Goal: Task Accomplishment & Management: Manage account settings

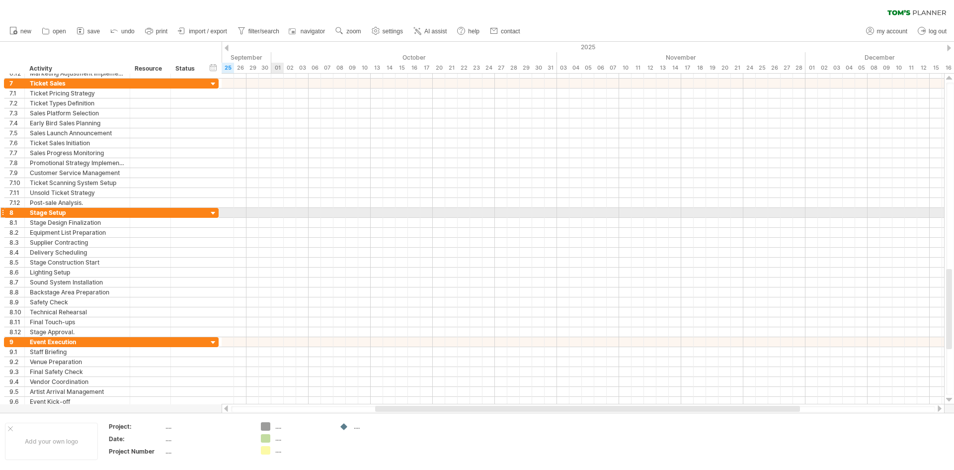
click at [276, 213] on div at bounding box center [583, 213] width 722 height 10
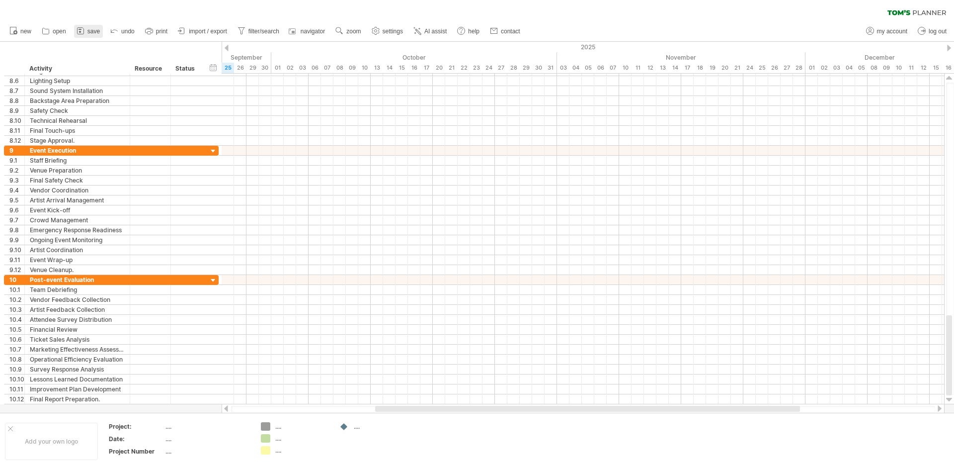
click at [80, 30] on icon at bounding box center [81, 31] width 10 height 10
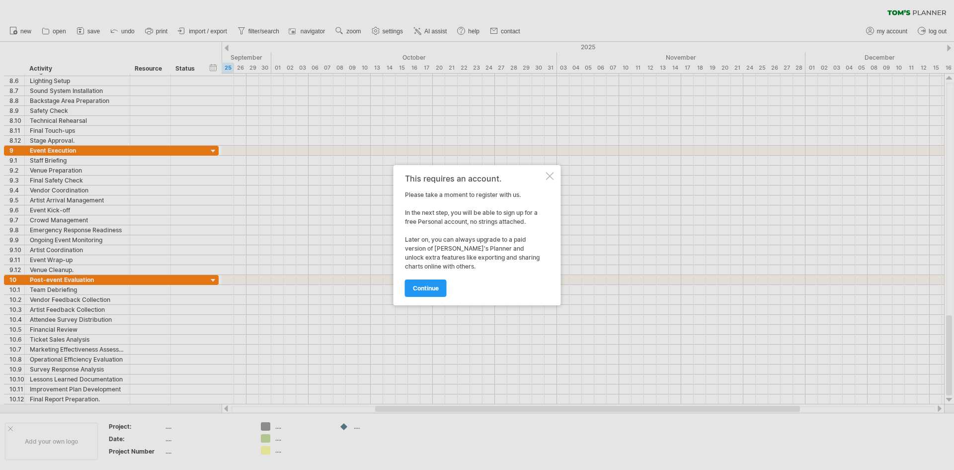
click at [548, 179] on div at bounding box center [550, 176] width 8 height 8
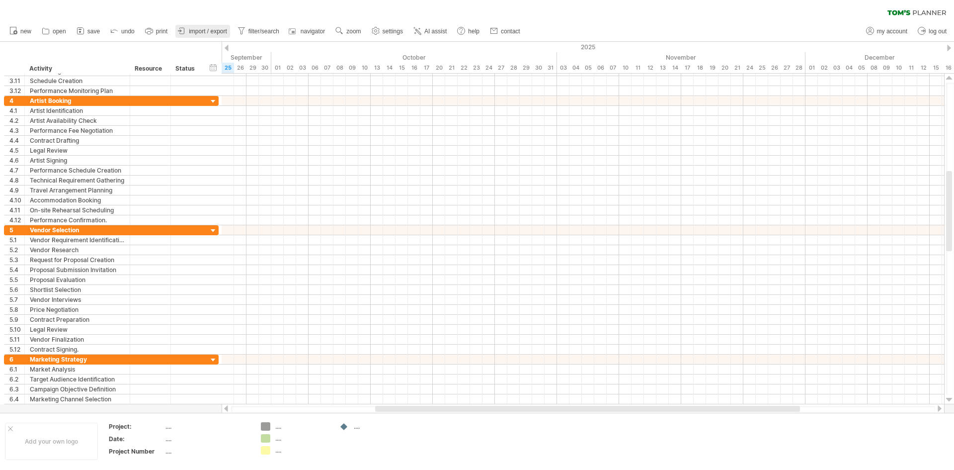
click at [209, 37] on link "import / export" at bounding box center [202, 31] width 55 height 13
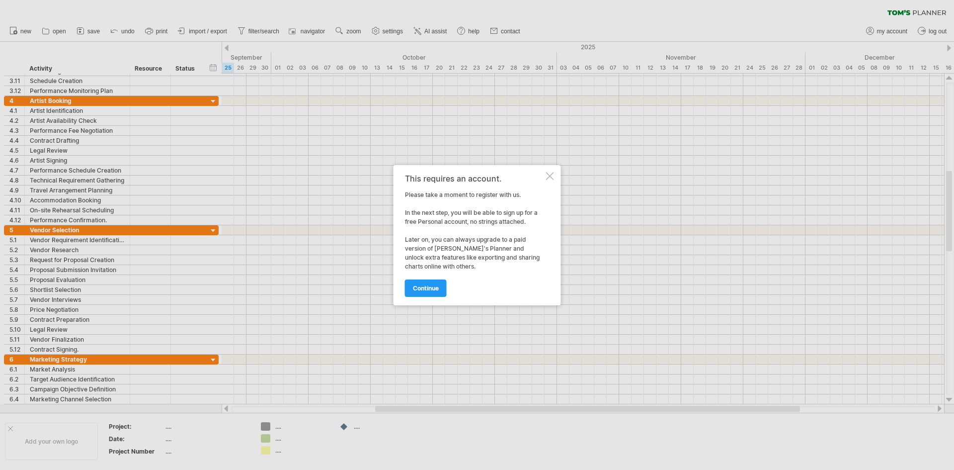
click at [550, 173] on div at bounding box center [550, 176] width 8 height 8
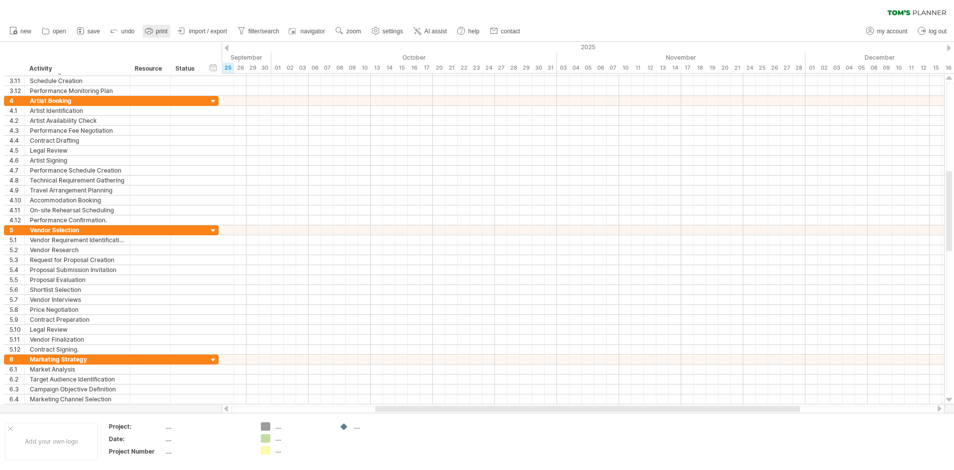
click at [155, 32] on link "print" at bounding box center [157, 31] width 28 height 13
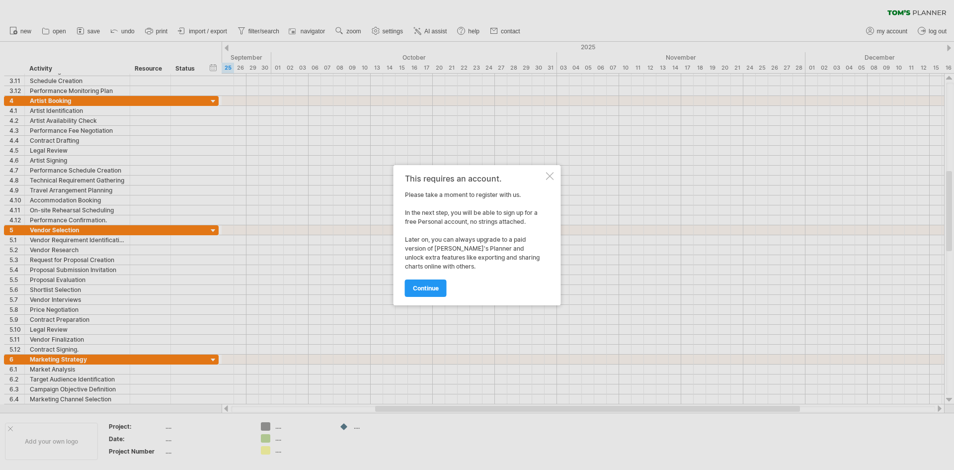
click at [551, 180] on div "This requires an account. Please take a moment to register with us. In the next…" at bounding box center [477, 235] width 167 height 140
click at [551, 177] on div at bounding box center [550, 176] width 8 height 8
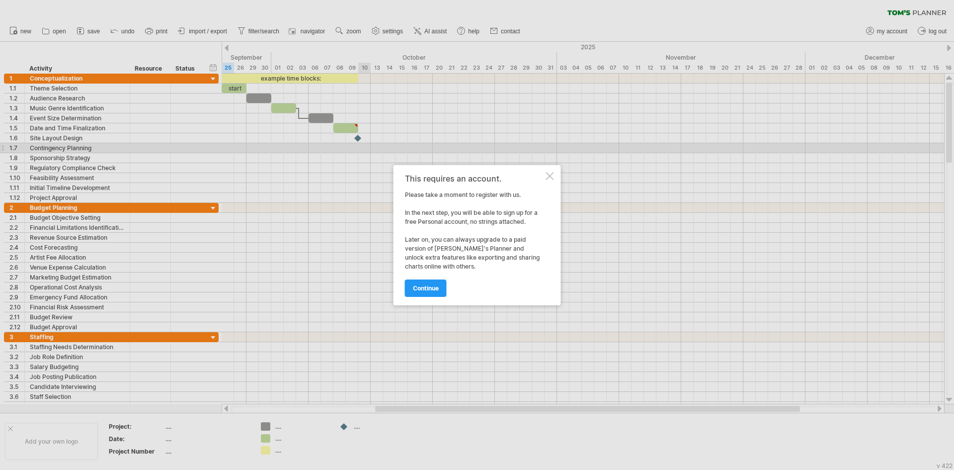
click at [553, 174] on div at bounding box center [550, 176] width 8 height 8
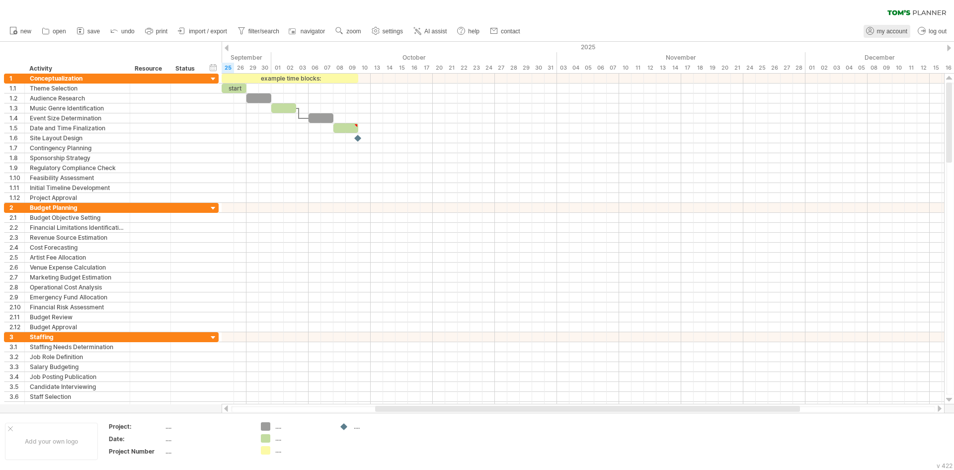
click at [890, 26] on link "my account" at bounding box center [887, 31] width 47 height 13
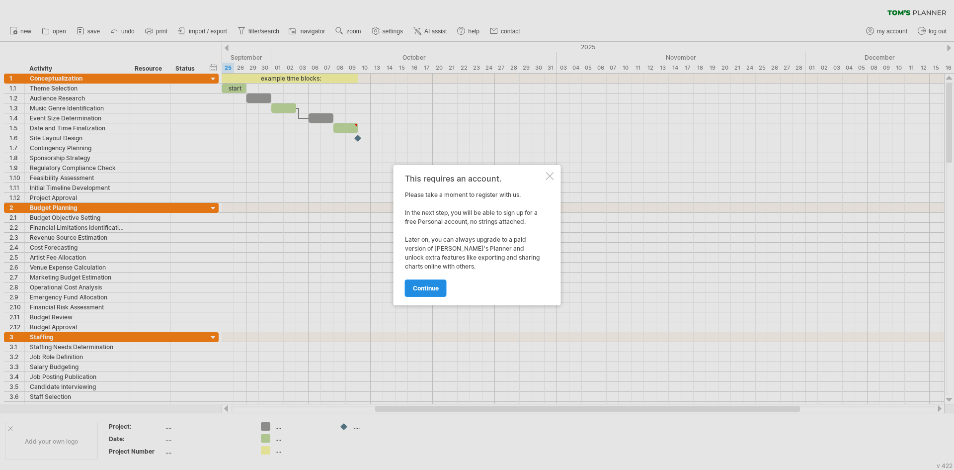
click at [441, 284] on link "continue" at bounding box center [426, 287] width 42 height 17
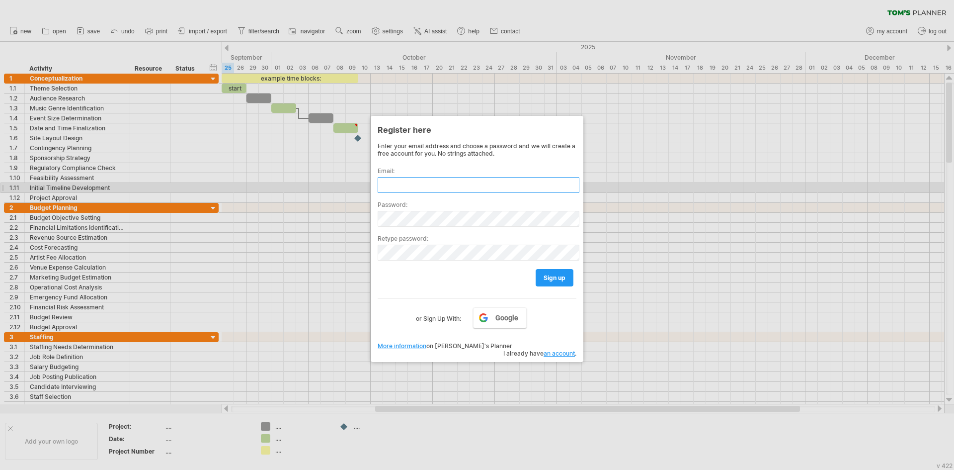
click at [431, 183] on input "text" at bounding box center [479, 185] width 202 height 16
type input "**********"
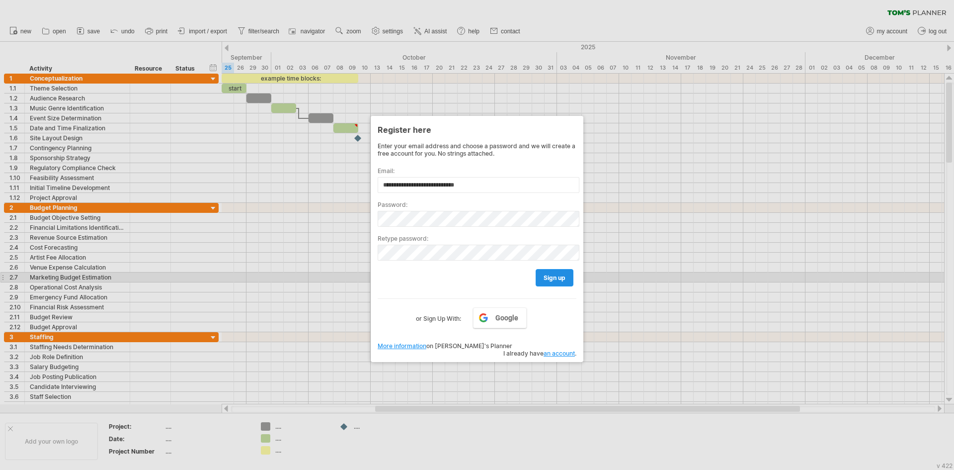
click at [546, 276] on span "sign up" at bounding box center [555, 277] width 22 height 7
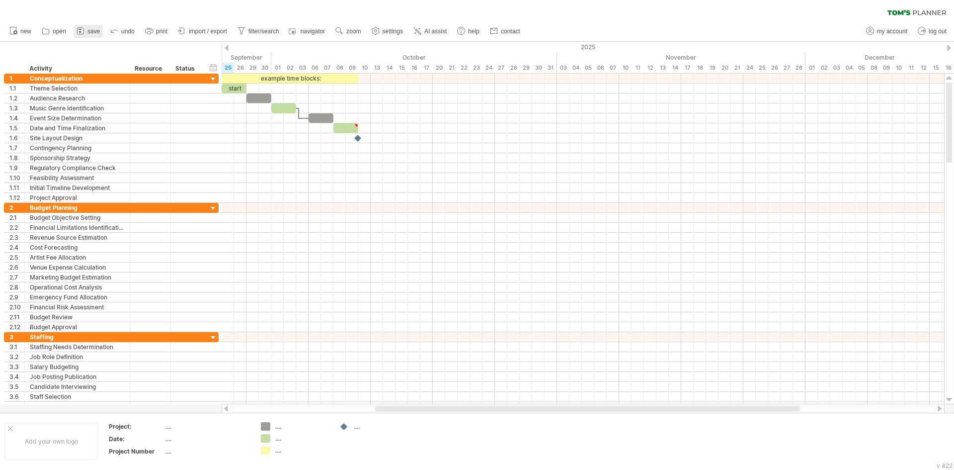
click at [94, 32] on span "save" at bounding box center [93, 31] width 12 height 7
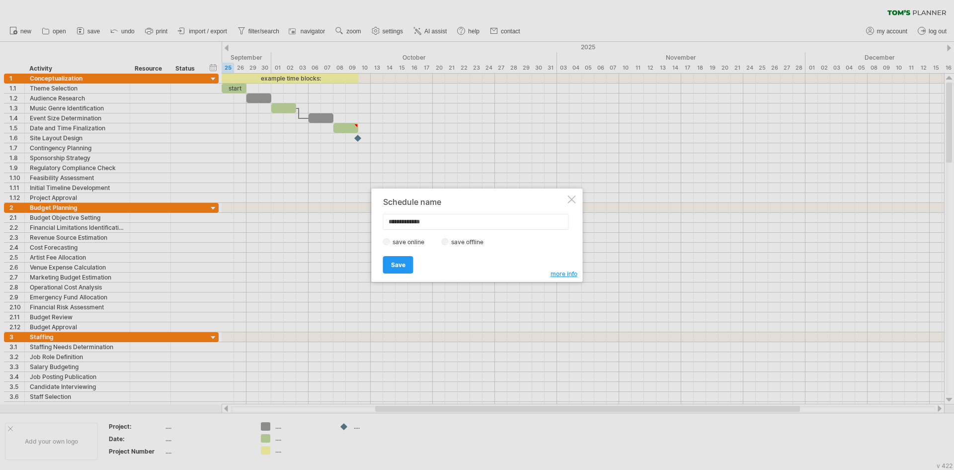
type input "**********"
click at [455, 240] on label "save offline" at bounding box center [470, 241] width 43 height 7
click at [408, 269] on link "Save" at bounding box center [398, 264] width 30 height 17
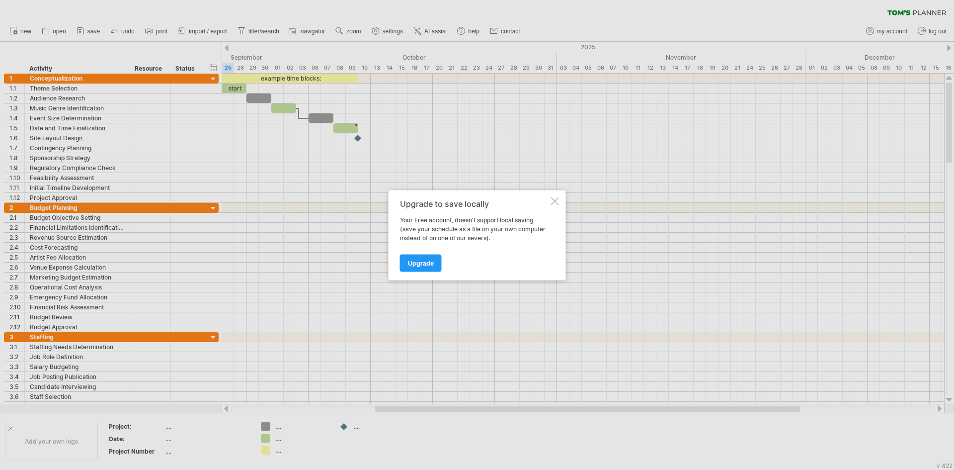
click at [552, 203] on div at bounding box center [555, 201] width 8 height 8
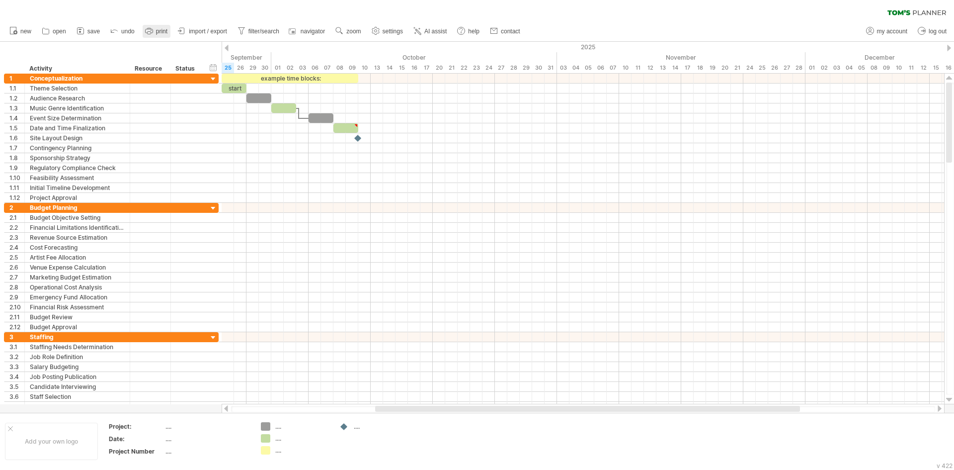
click at [166, 26] on link "print" at bounding box center [157, 31] width 28 height 13
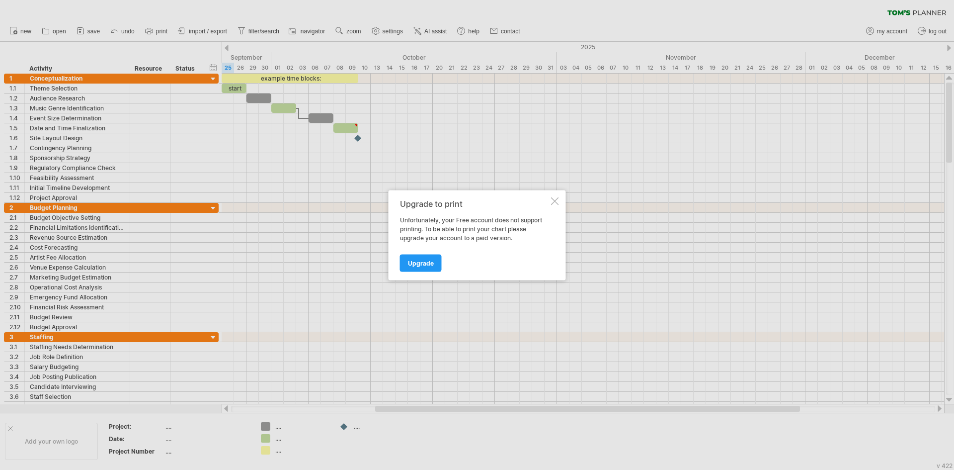
click at [558, 201] on div at bounding box center [555, 201] width 8 height 8
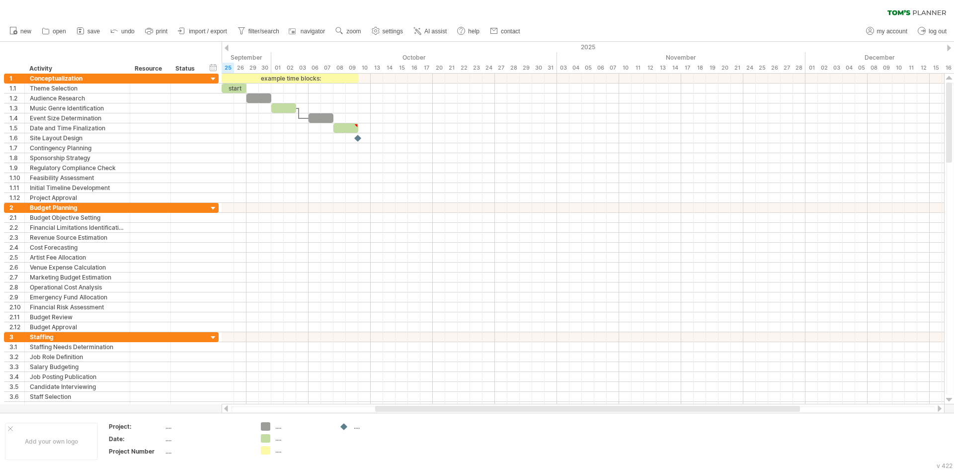
click at [212, 33] on span "import / export" at bounding box center [208, 31] width 38 height 7
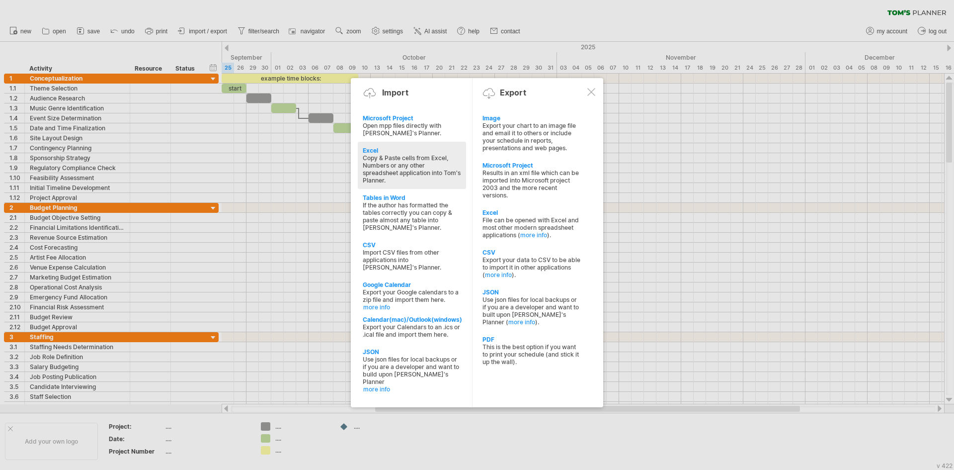
click at [390, 145] on div "Excel Copy & Paste cells from Excel, Numbers or any other spreadsheet applicati…" at bounding box center [412, 165] width 108 height 47
type textarea "**********"
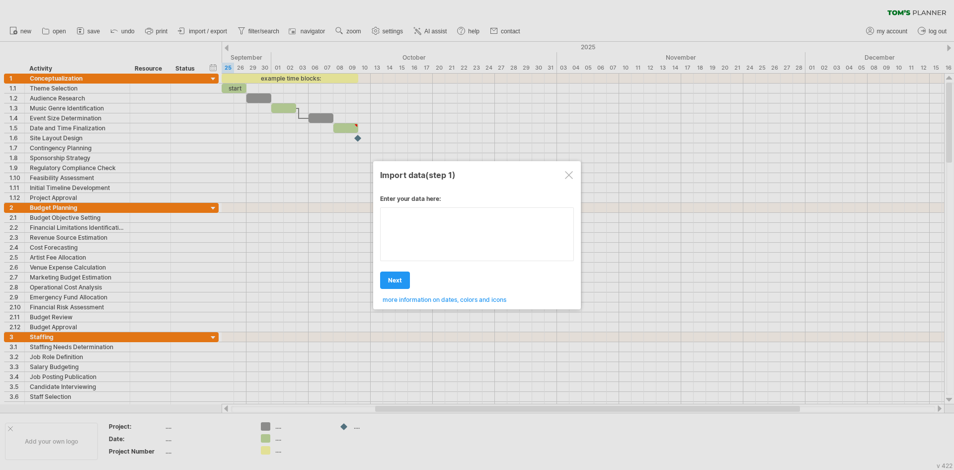
click at [441, 237] on div "Enter your data here: Your data: Weekend days ' mon tue Hide weekend days" at bounding box center [477, 245] width 194 height 116
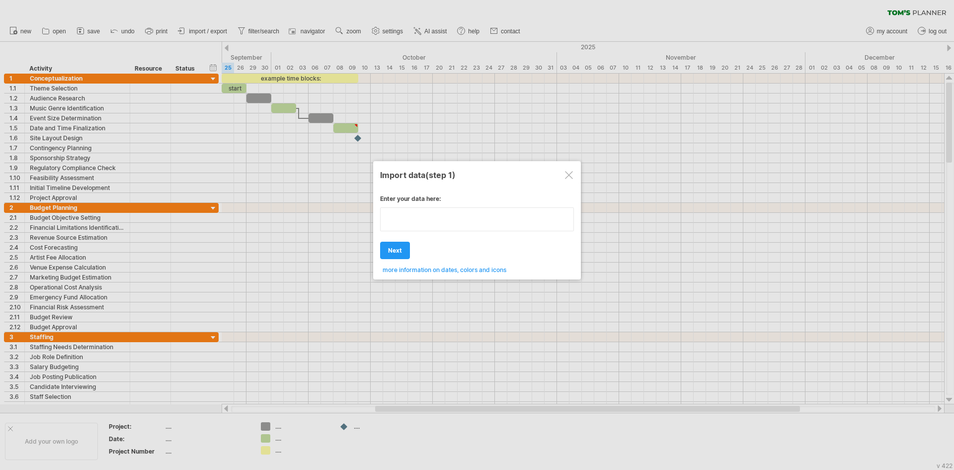
type textarea "**********"
click at [565, 175] on div at bounding box center [569, 175] width 8 height 8
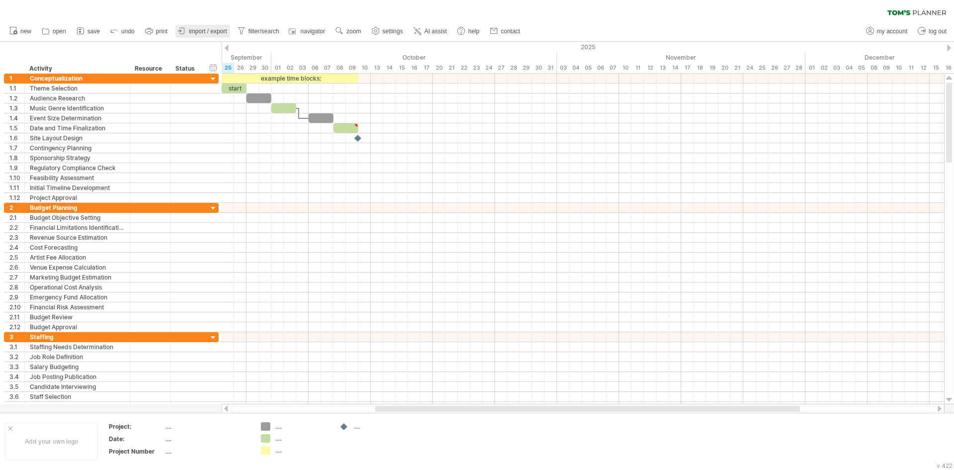
click at [198, 28] on span "import / export" at bounding box center [208, 31] width 38 height 7
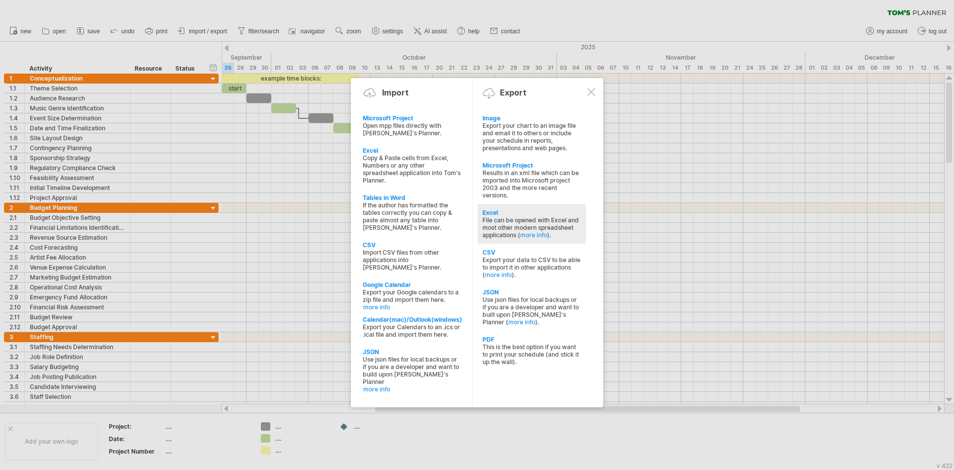
click at [520, 212] on div "Excel" at bounding box center [531, 212] width 98 height 7
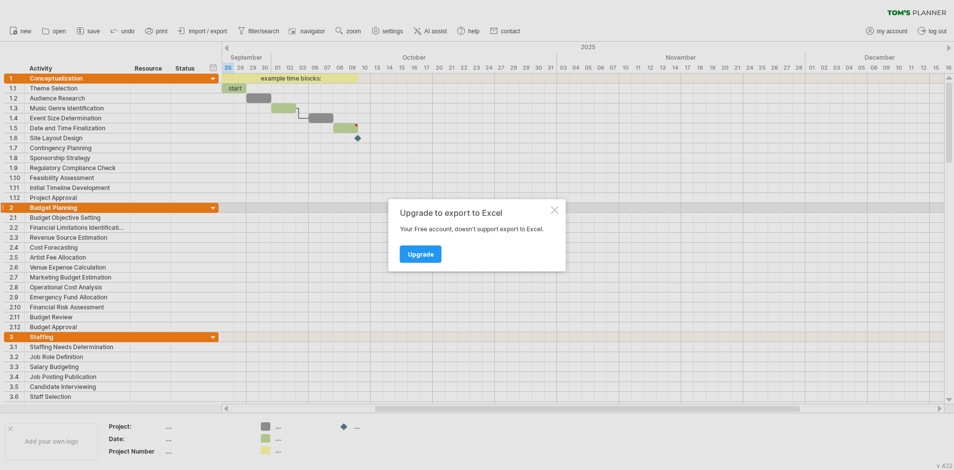
click at [555, 210] on div at bounding box center [555, 210] width 8 height 8
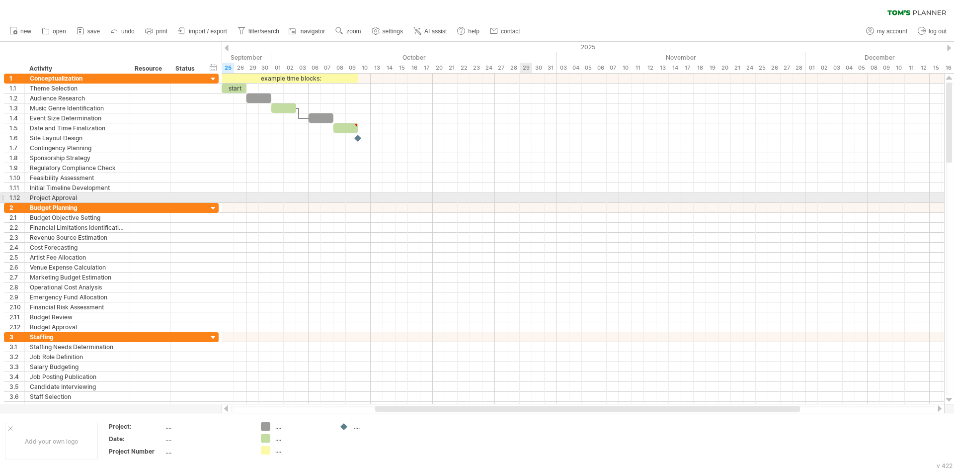
click at [522, 196] on div at bounding box center [583, 198] width 722 height 10
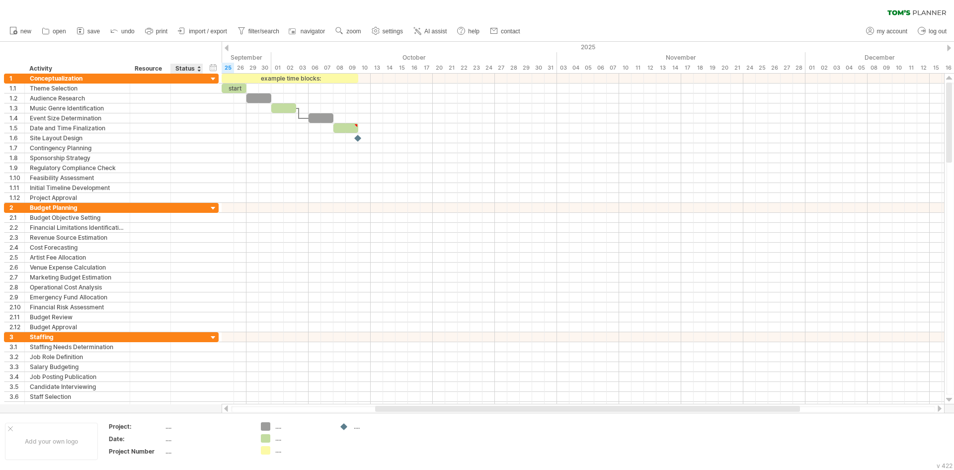
click at [197, 71] on div at bounding box center [199, 69] width 4 height 10
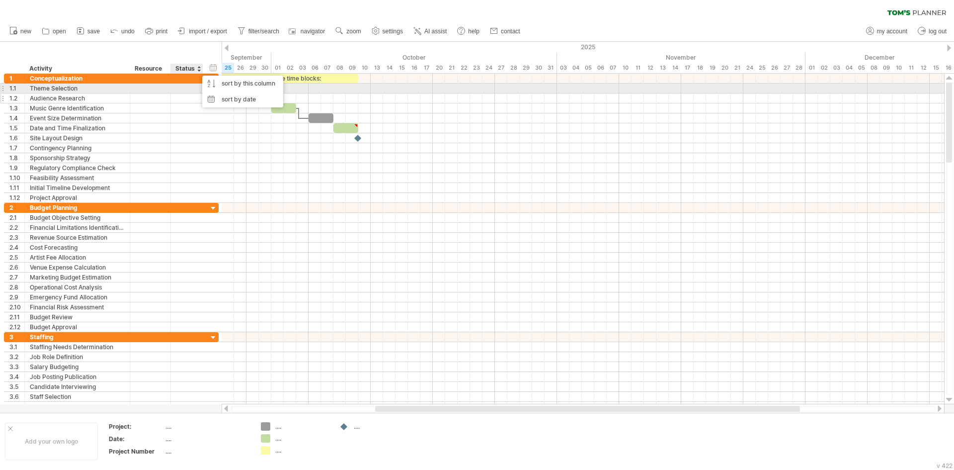
click at [189, 96] on div at bounding box center [187, 97] width 22 height 9
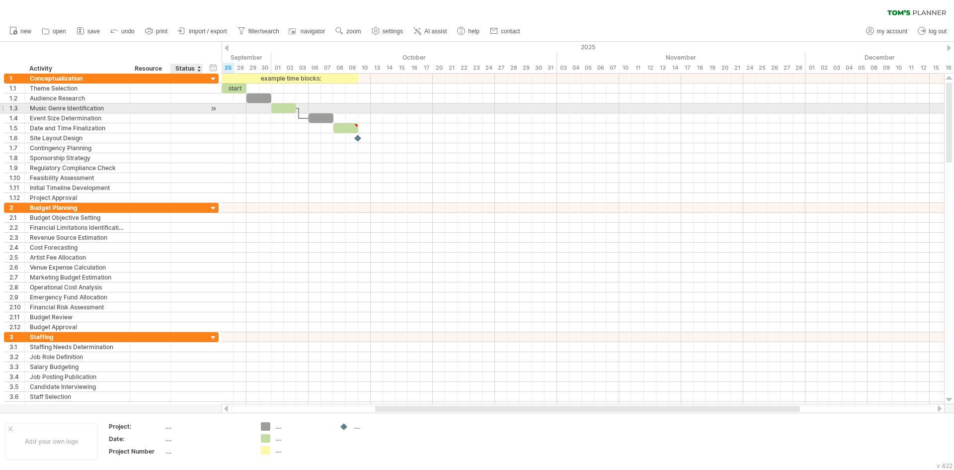
click at [210, 111] on div at bounding box center [213, 108] width 9 height 10
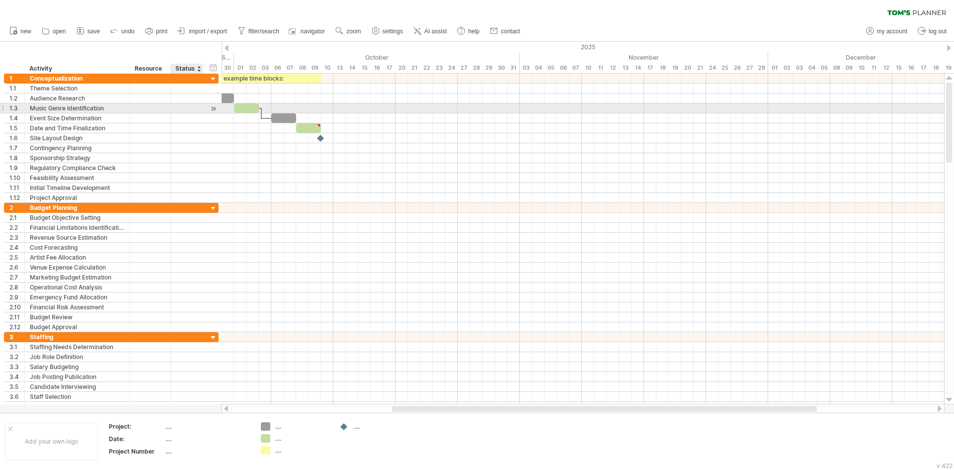
click at [210, 112] on div at bounding box center [213, 108] width 9 height 10
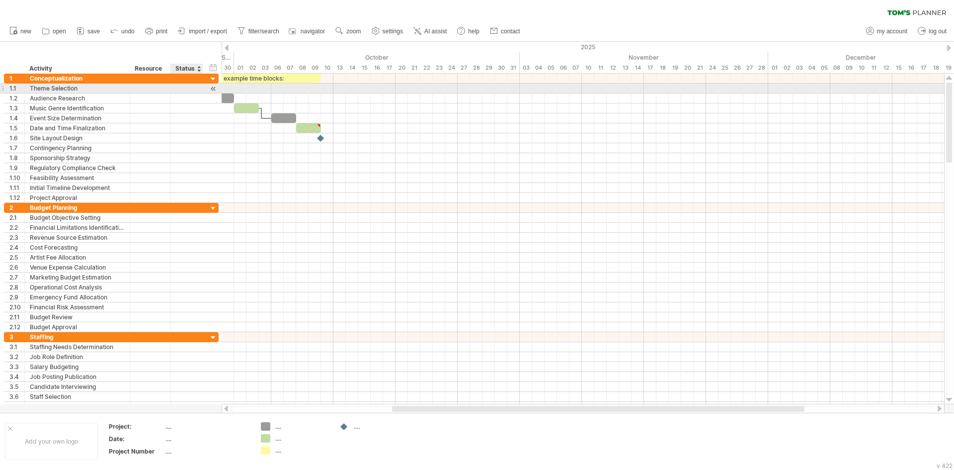
click at [206, 87] on div "**********" at bounding box center [111, 88] width 215 height 10
click at [213, 87] on div at bounding box center [213, 88] width 9 height 10
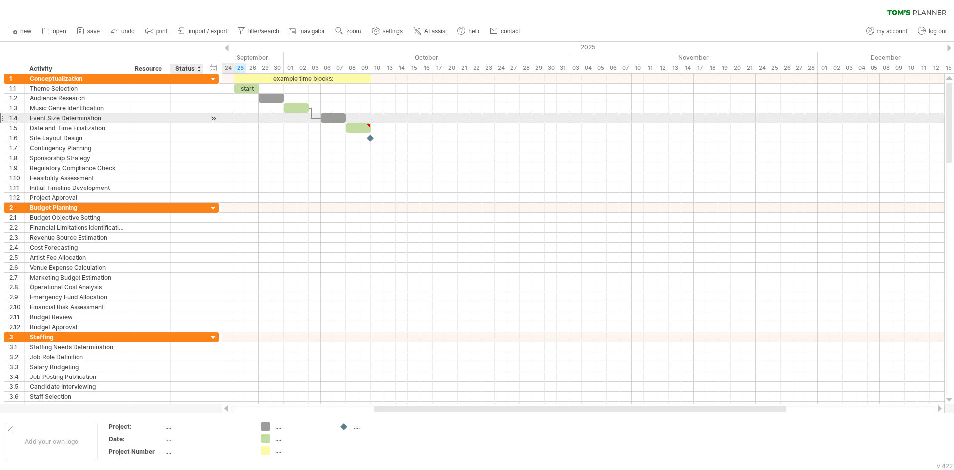
click at [177, 121] on div at bounding box center [187, 117] width 22 height 9
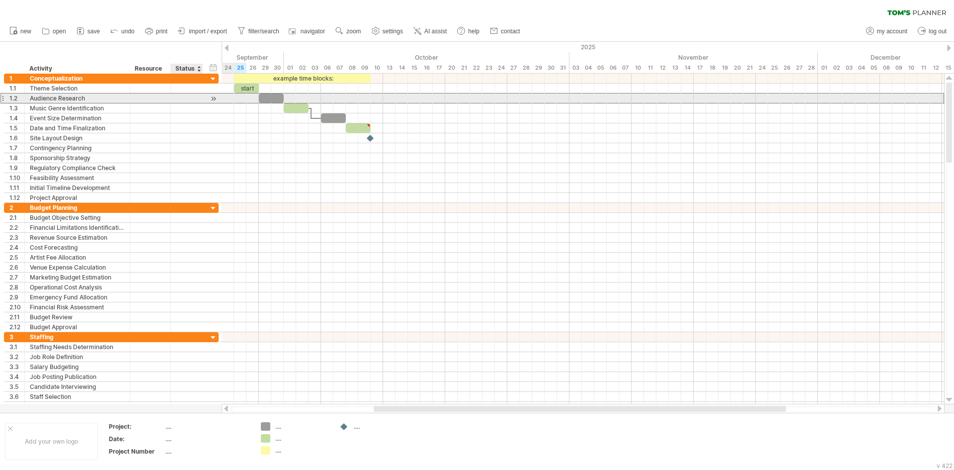
click at [179, 99] on div at bounding box center [187, 97] width 22 height 9
click at [165, 101] on div at bounding box center [150, 97] width 30 height 9
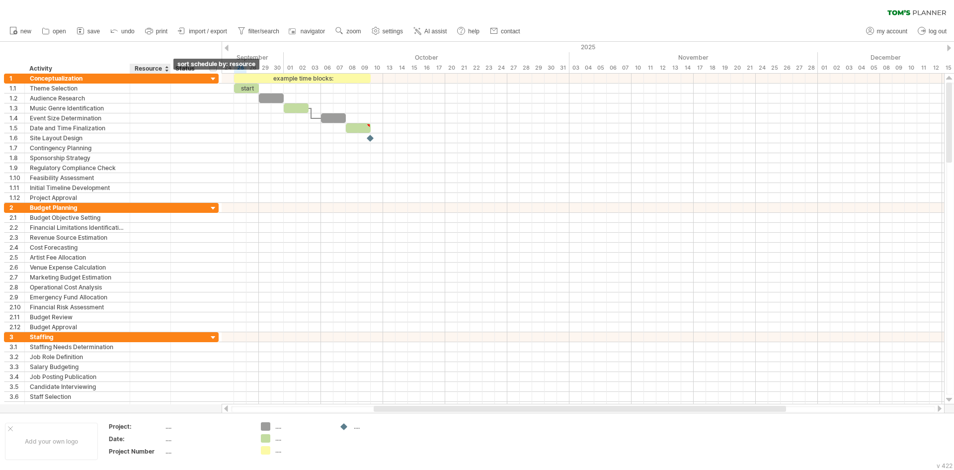
click at [166, 68] on div at bounding box center [166, 69] width 4 height 10
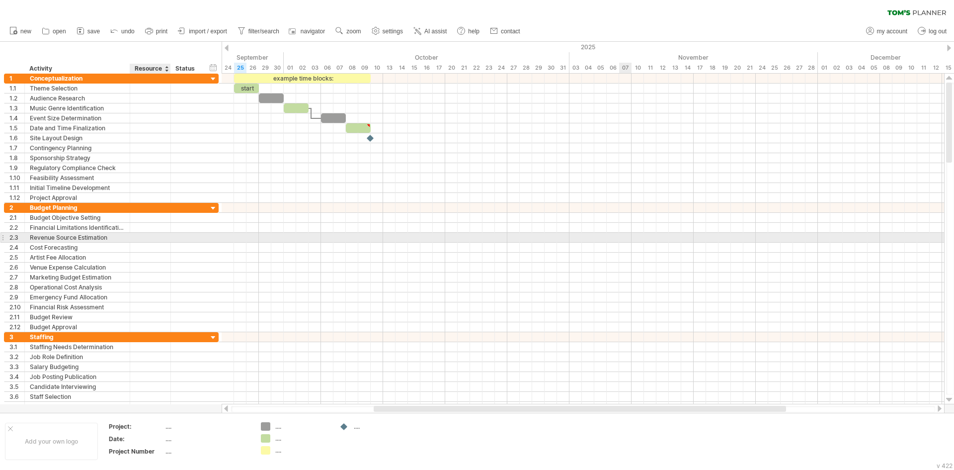
click at [631, 234] on div at bounding box center [583, 238] width 722 height 10
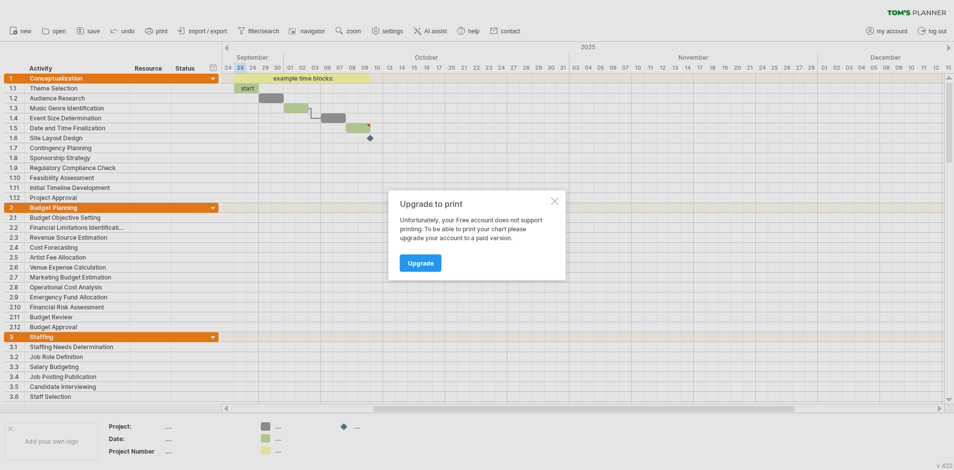
click at [558, 201] on div at bounding box center [555, 201] width 8 height 8
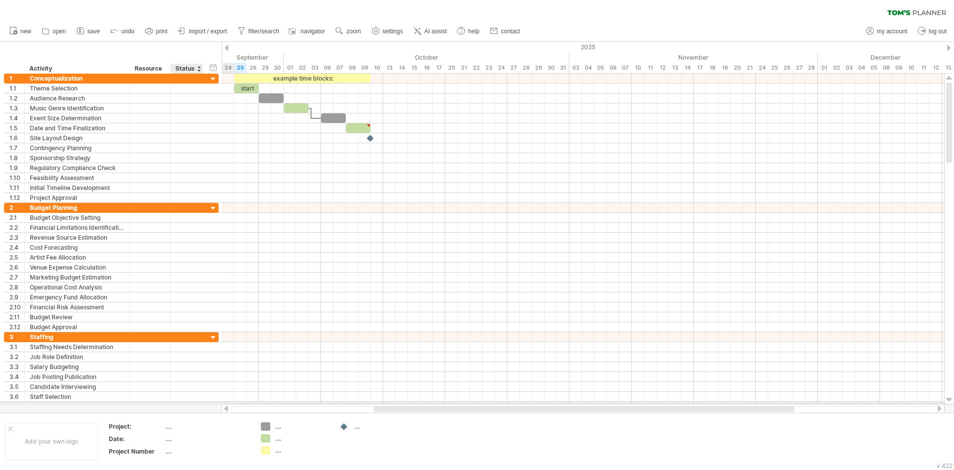
click at [206, 404] on div at bounding box center [477, 227] width 954 height 371
click at [235, 410] on div at bounding box center [583, 408] width 704 height 6
click at [898, 30] on span "my account" at bounding box center [892, 31] width 30 height 7
type input "**********"
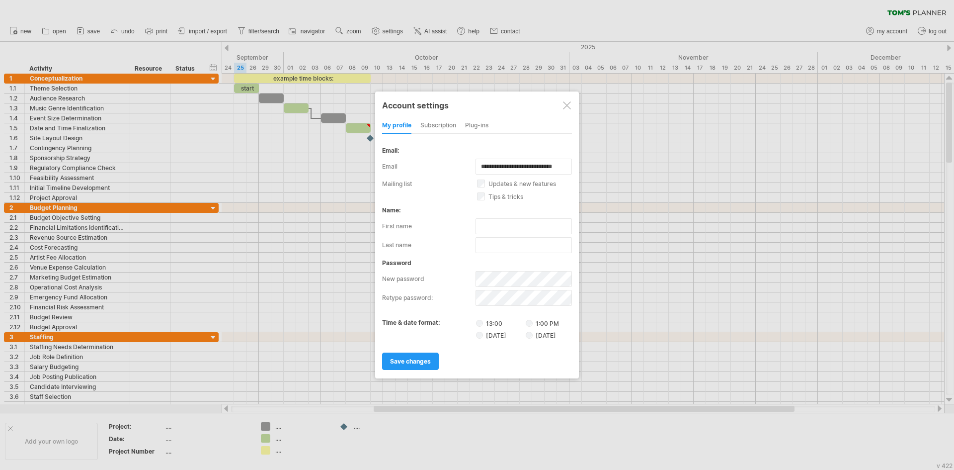
click at [486, 196] on label "tips & tricks" at bounding box center [530, 196] width 106 height 7
click at [449, 126] on div "subscription" at bounding box center [438, 126] width 36 height 16
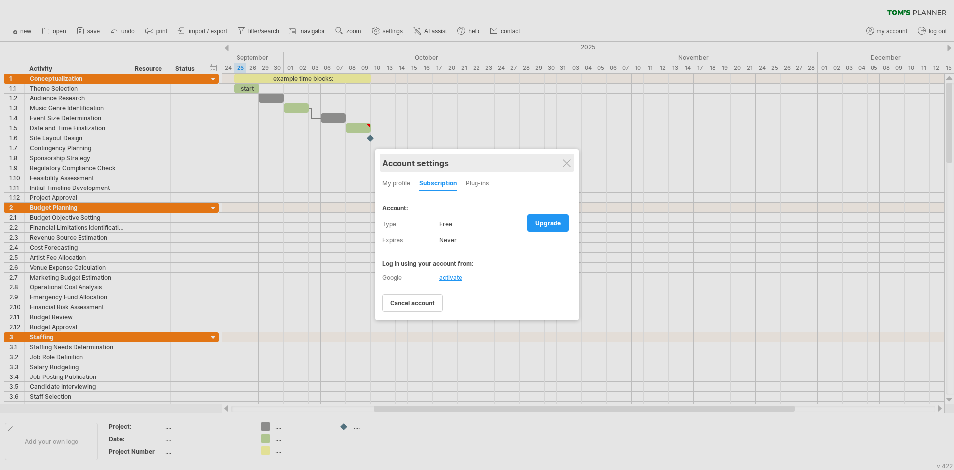
click at [563, 170] on div "Account settings" at bounding box center [477, 163] width 190 height 18
click at [565, 166] on div at bounding box center [567, 163] width 8 height 8
